Goal: Transaction & Acquisition: Obtain resource

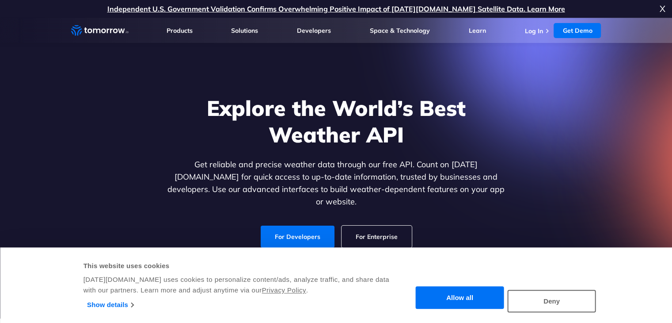
click at [288, 232] on link "For Developers" at bounding box center [298, 236] width 74 height 22
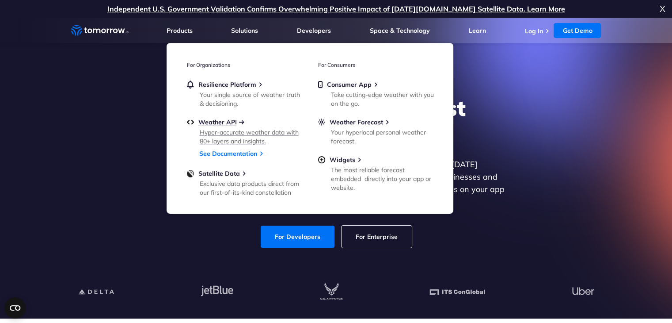
click at [210, 120] on span "Weather API" at bounding box center [217, 122] width 38 height 8
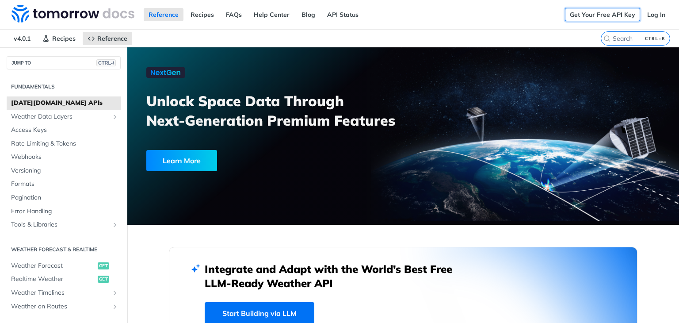
click at [606, 17] on link "Get Your Free API Key" at bounding box center [602, 14] width 75 height 13
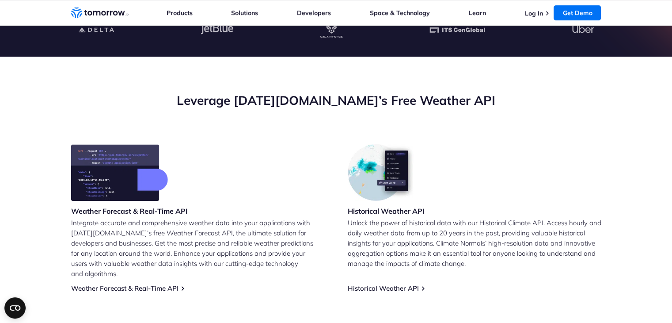
scroll to position [339, 0]
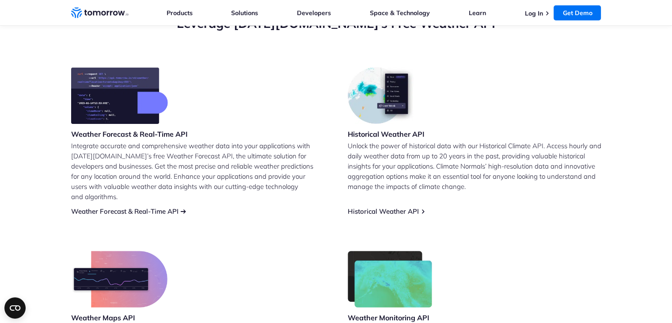
click at [126, 207] on link "Weather Forecast & Real-Time API" at bounding box center [124, 211] width 107 height 8
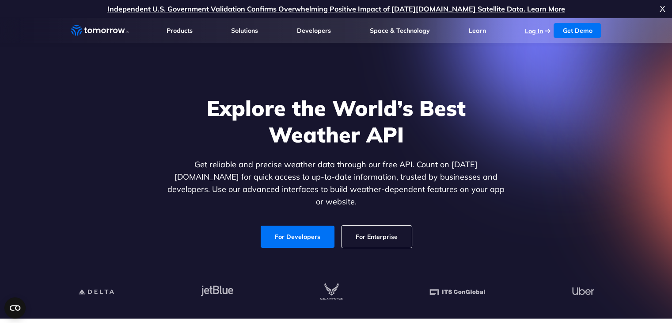
click at [541, 30] on link "Log In" at bounding box center [534, 31] width 18 height 8
